Goal: Information Seeking & Learning: Learn about a topic

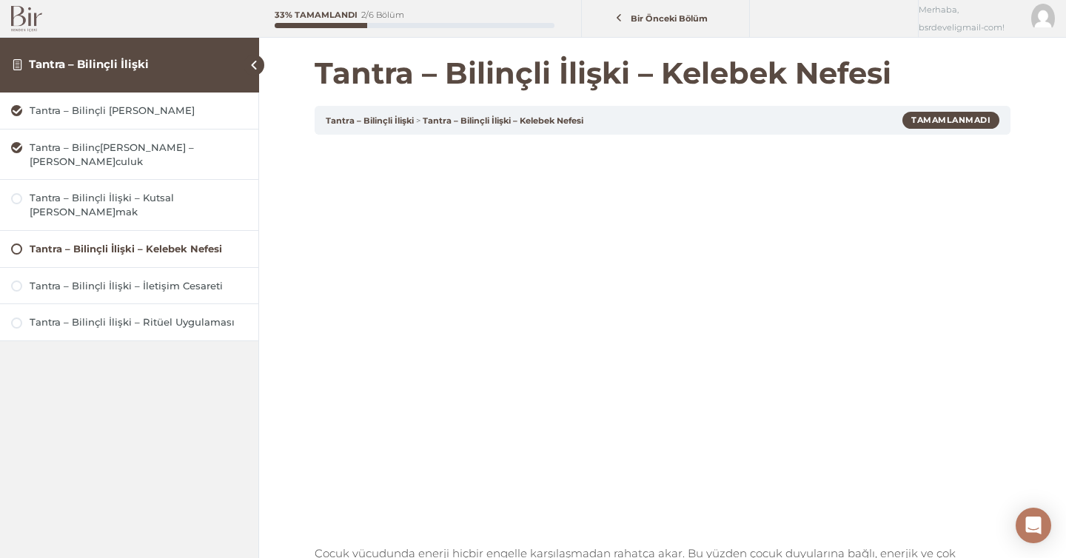
scroll to position [313, 0]
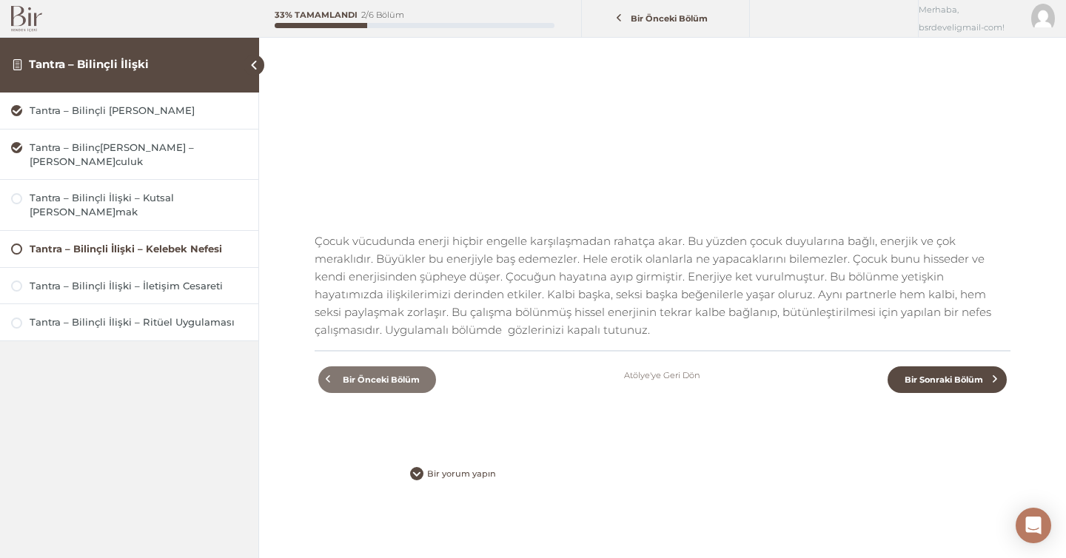
click at [398, 385] on link "Bir Önceki Bölüm" at bounding box center [377, 380] width 118 height 27
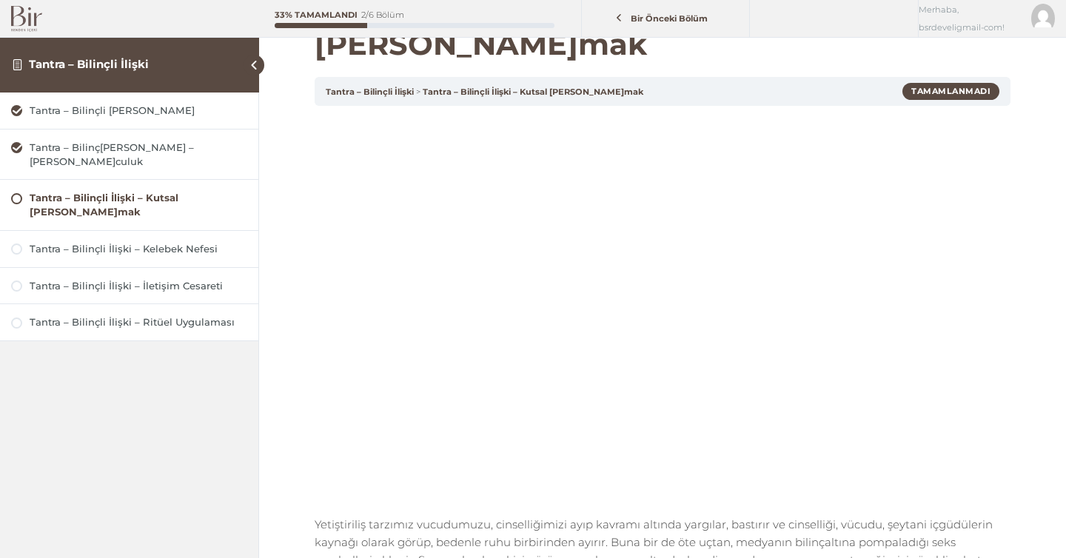
scroll to position [79, 0]
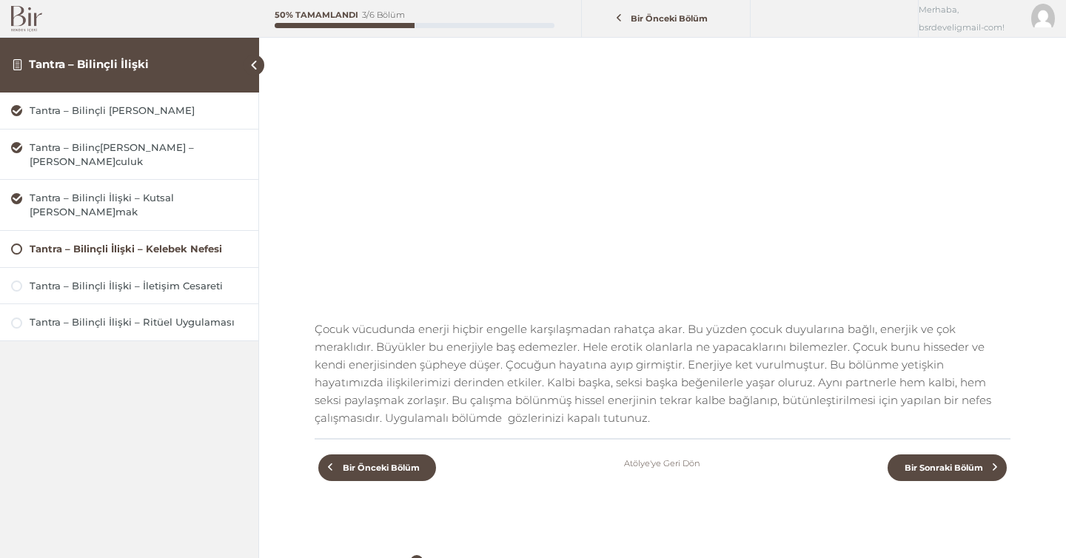
scroll to position [313, 0]
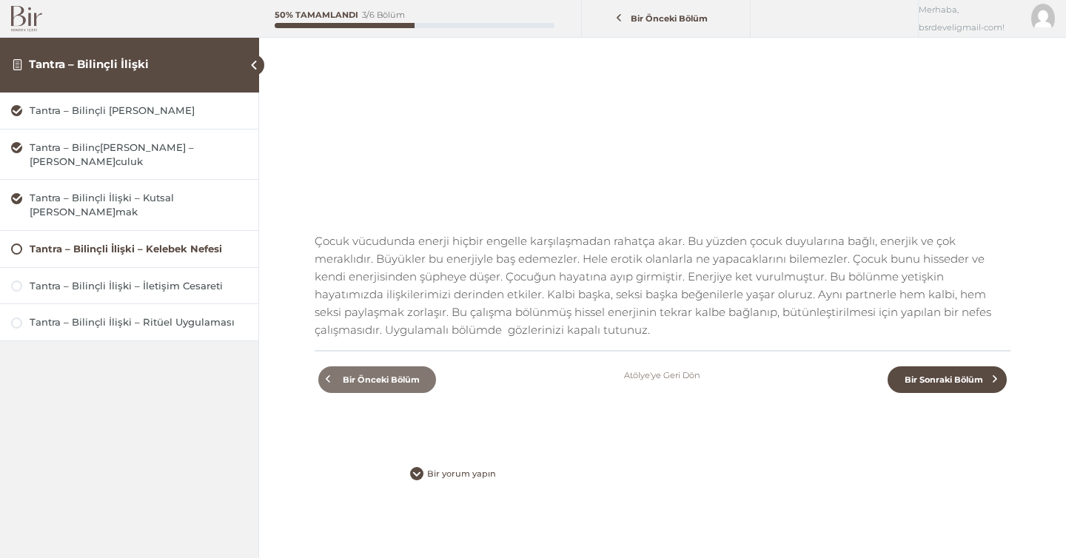
click at [390, 385] on link "Bir Önceki Bölüm" at bounding box center [377, 380] width 118 height 27
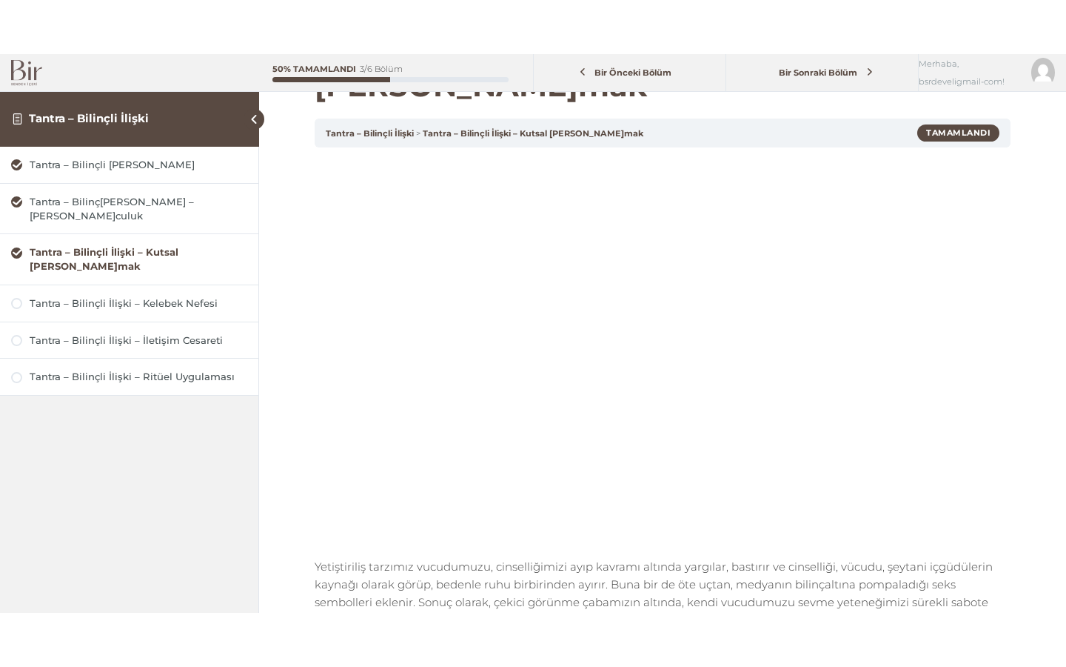
scroll to position [79, 0]
